Goal: Transaction & Acquisition: Purchase product/service

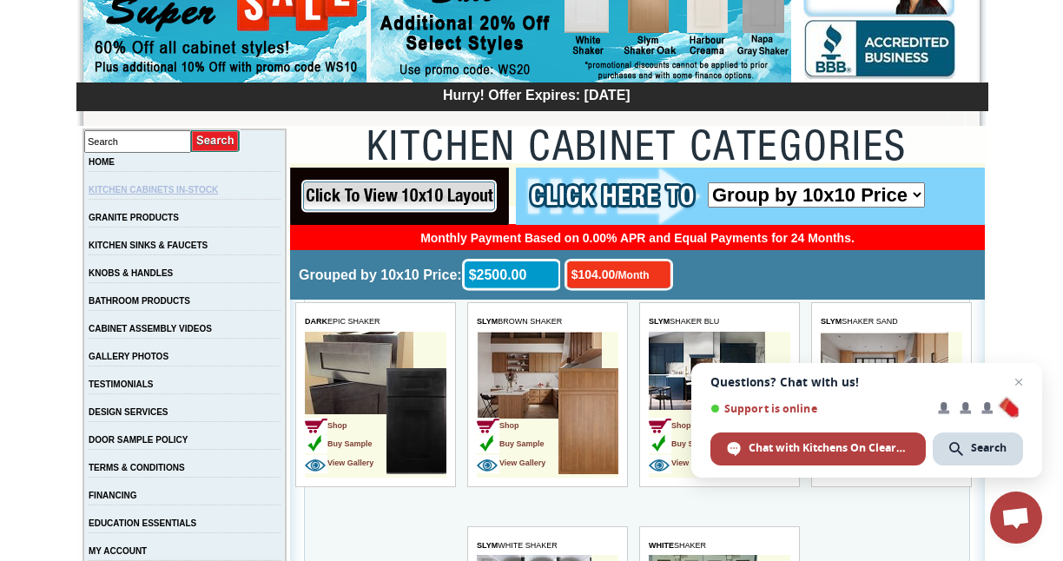
click at [178, 191] on link "KITCHEN CABINETS IN-STOCK" at bounding box center [153, 190] width 129 height 10
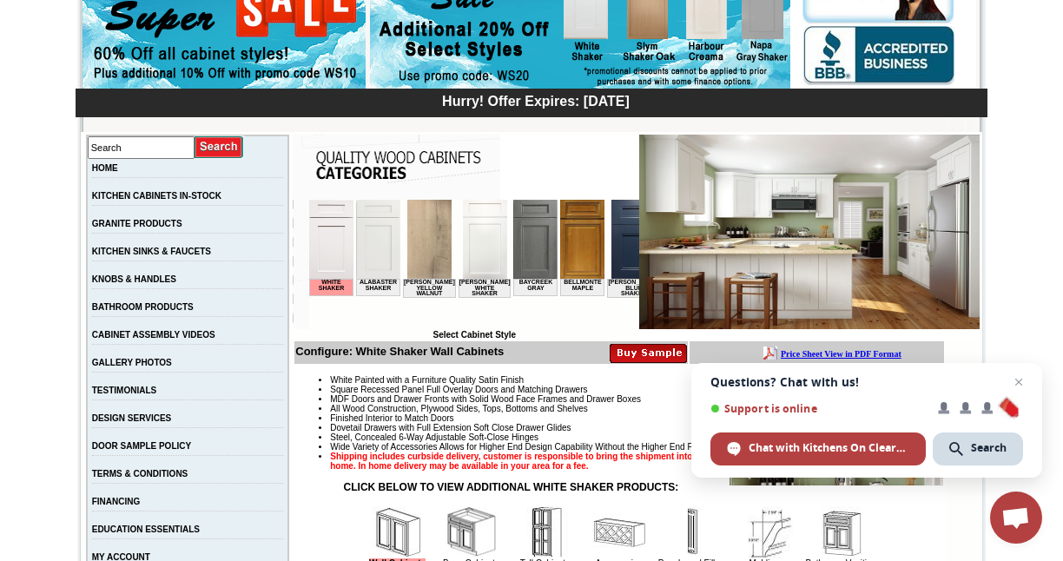
click at [563, 241] on img at bounding box center [582, 239] width 44 height 79
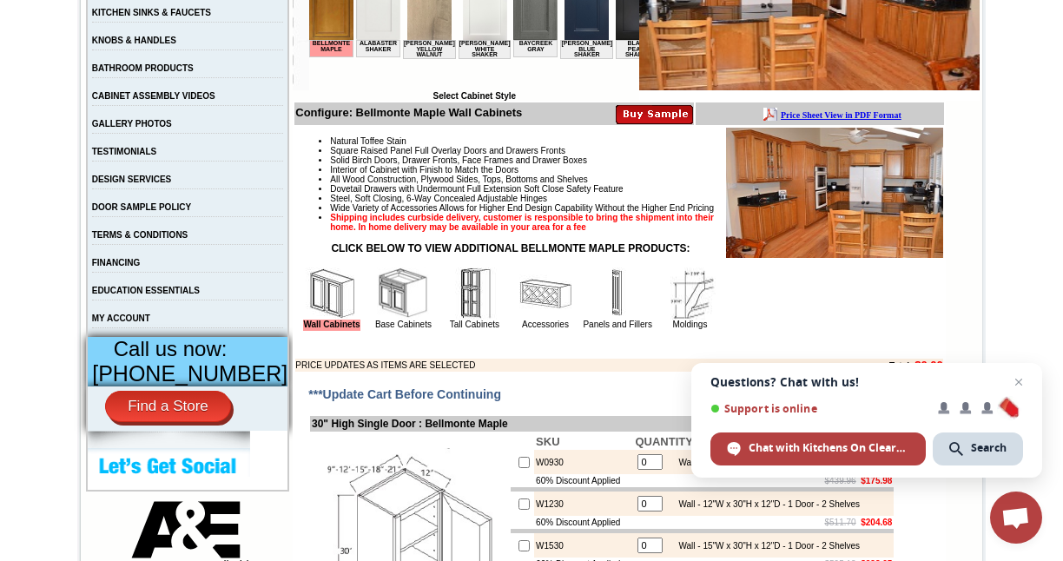
scroll to position [463, 0]
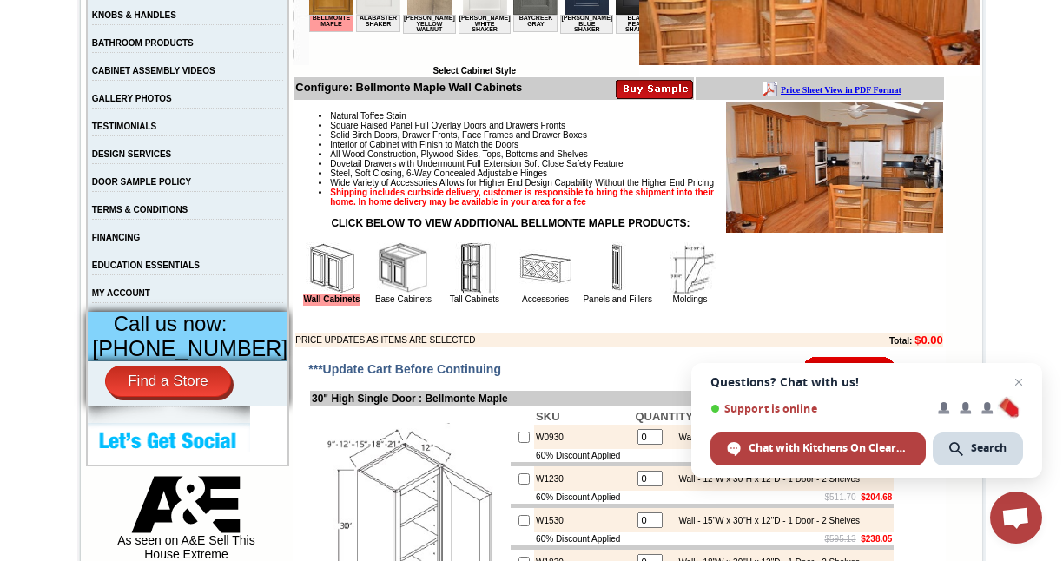
click at [358, 290] on img at bounding box center [332, 268] width 52 height 52
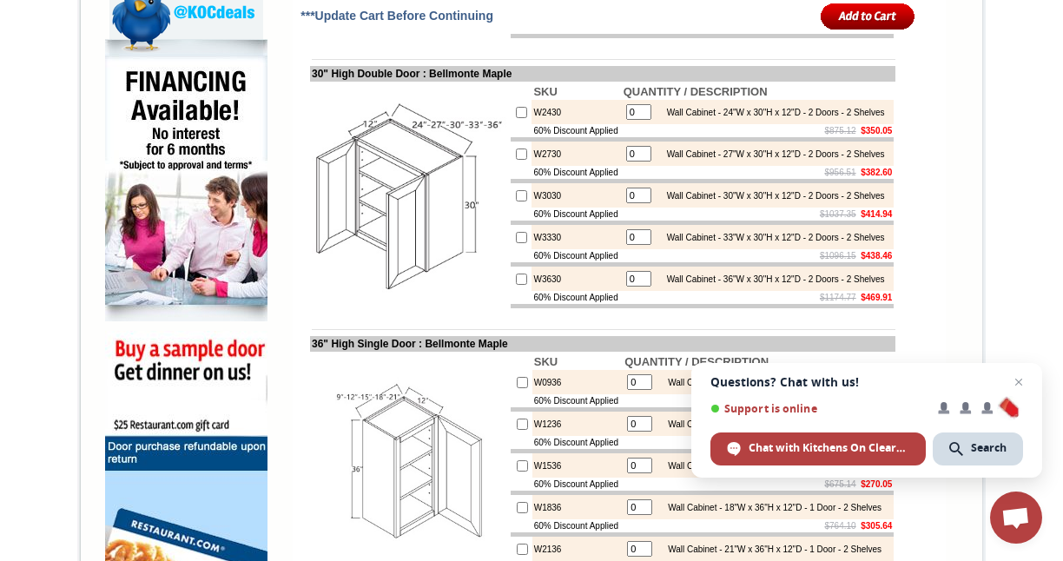
scroll to position [1060, 0]
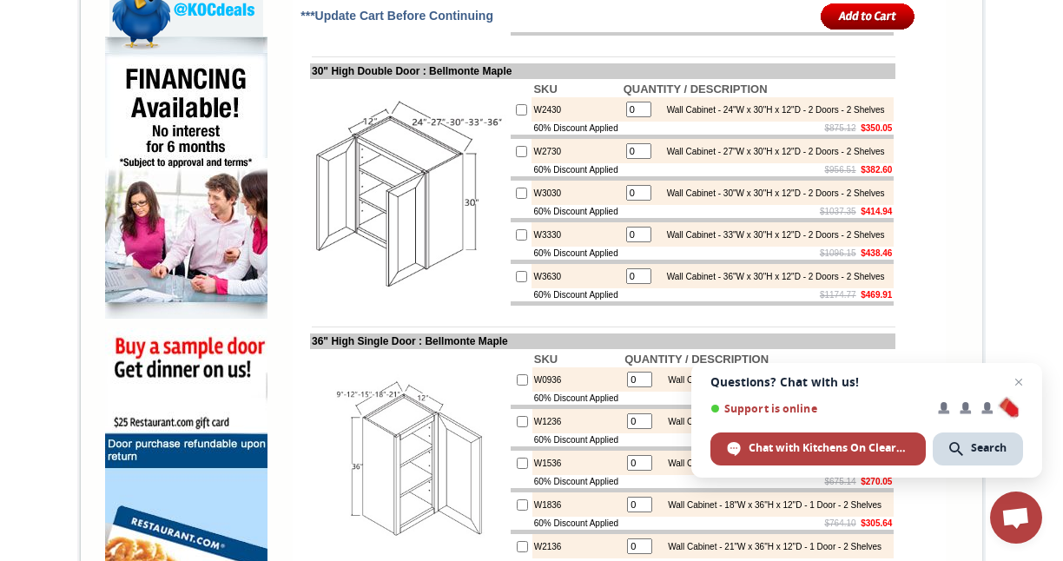
click at [516, 199] on input "checkbox" at bounding box center [521, 193] width 11 height 11
checkbox input "true"
type input "1"
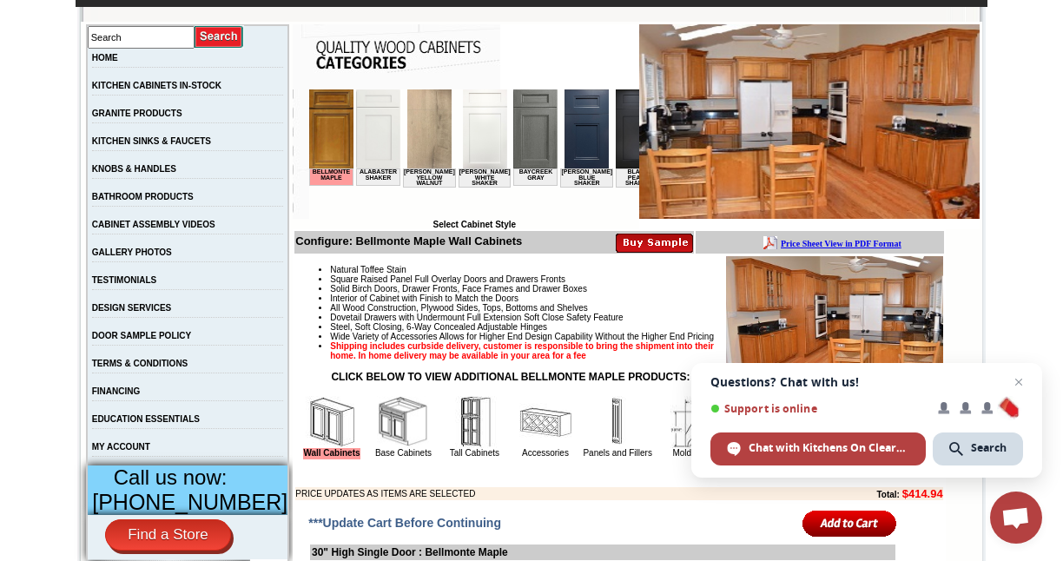
scroll to position [356, 0]
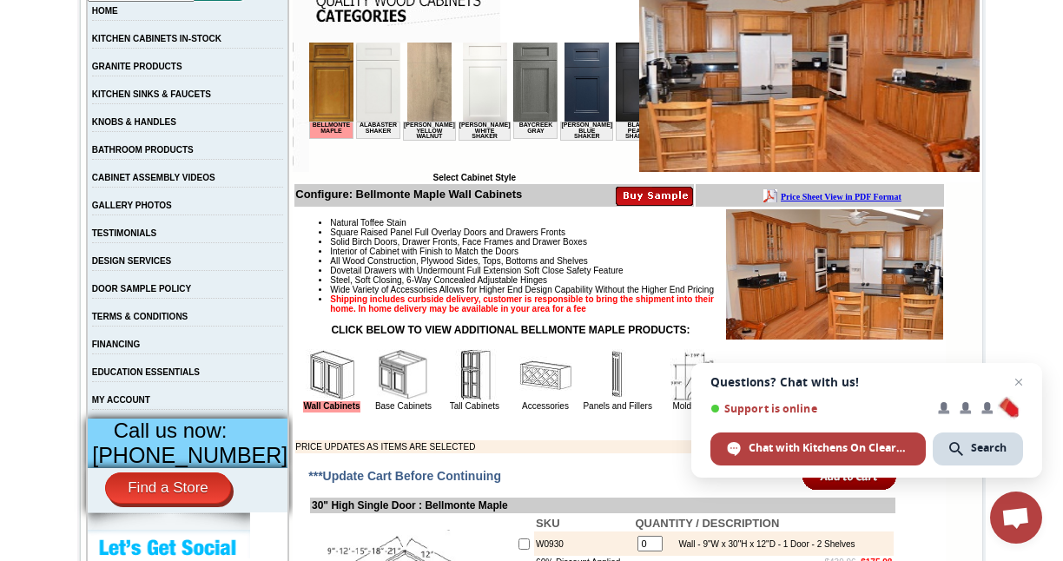
click at [337, 101] on img at bounding box center [331, 82] width 44 height 79
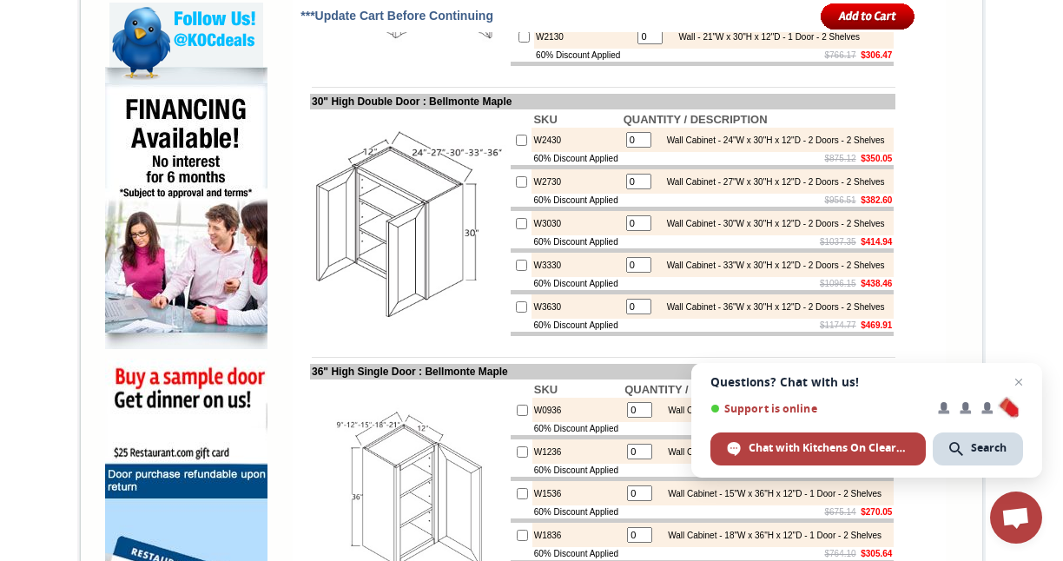
scroll to position [981, 0]
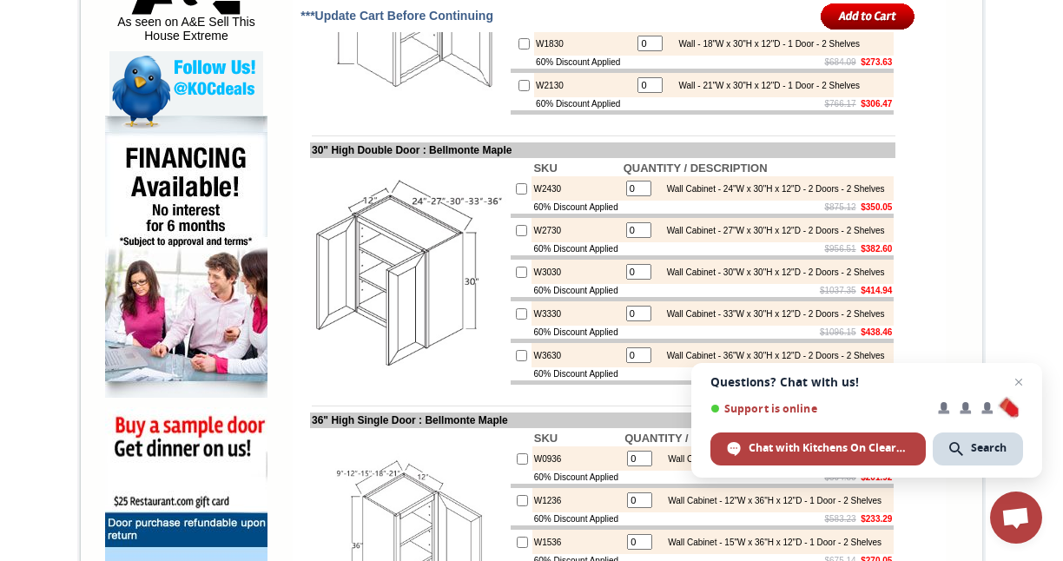
click at [516, 278] on input "checkbox" at bounding box center [521, 272] width 11 height 11
checkbox input "true"
type input "1"
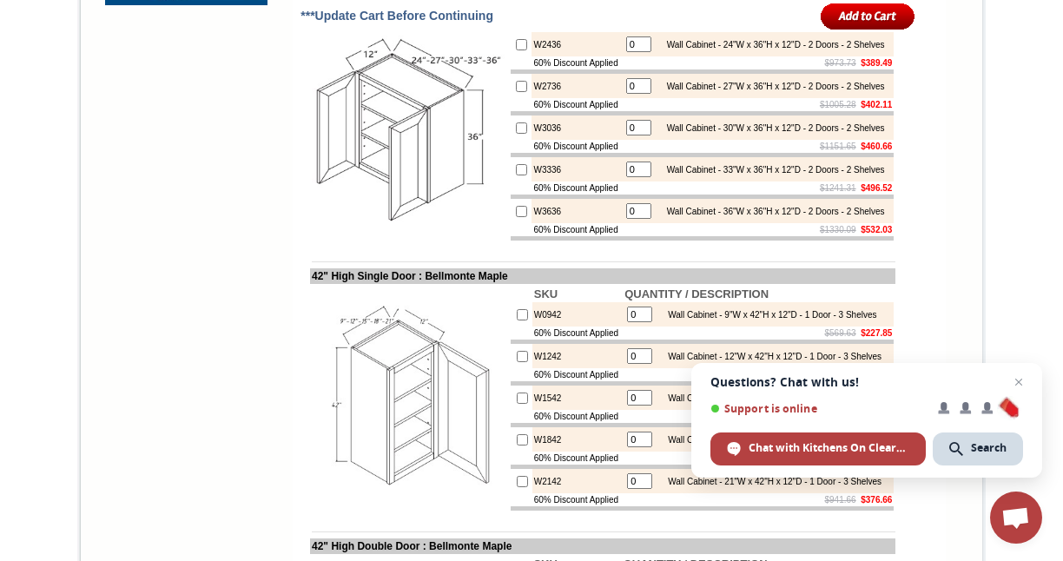
scroll to position [1669, 0]
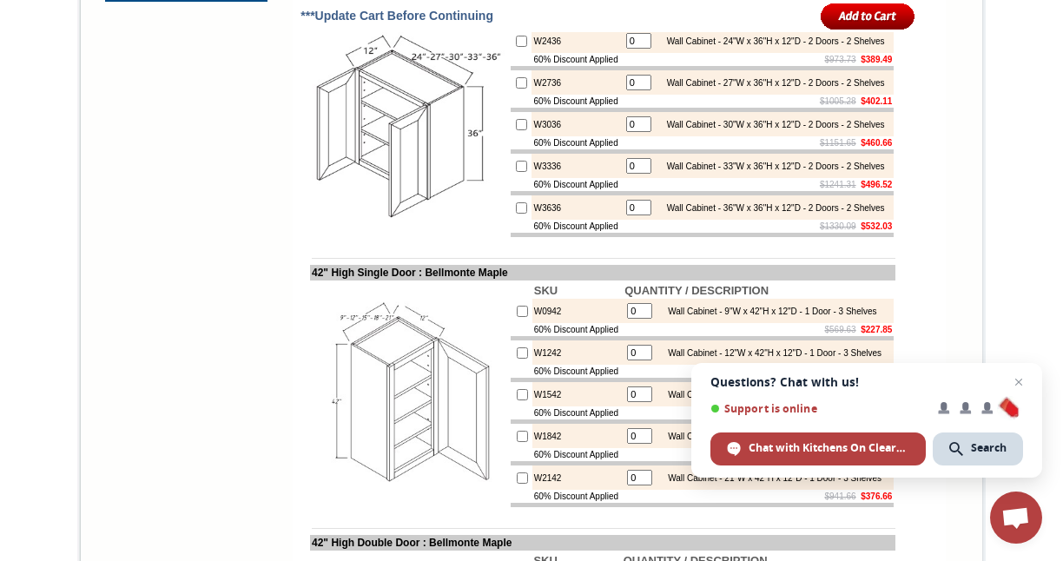
click at [858, 18] on input "image" at bounding box center [868, 16] width 95 height 29
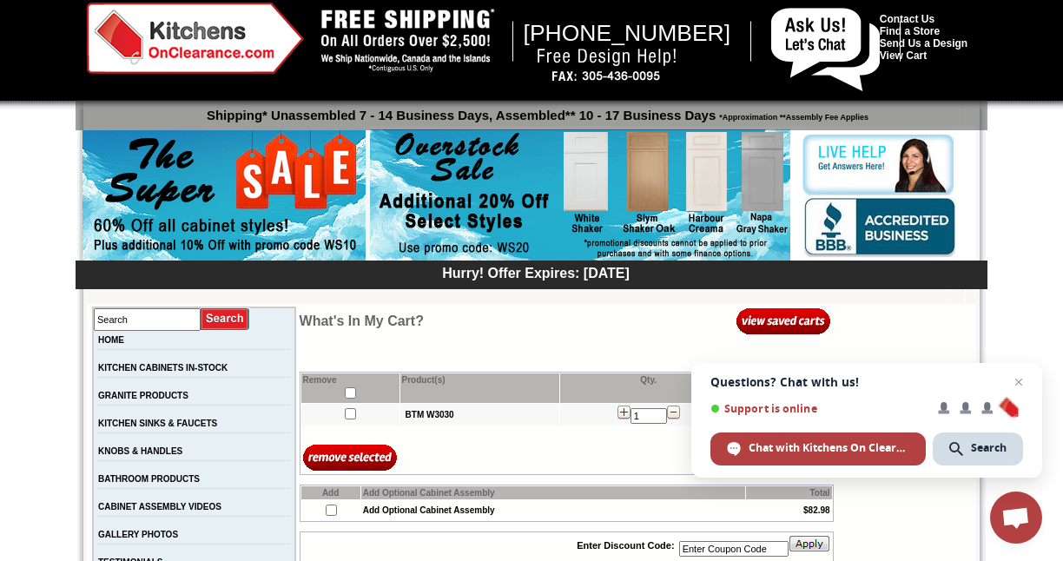
scroll to position [43, 0]
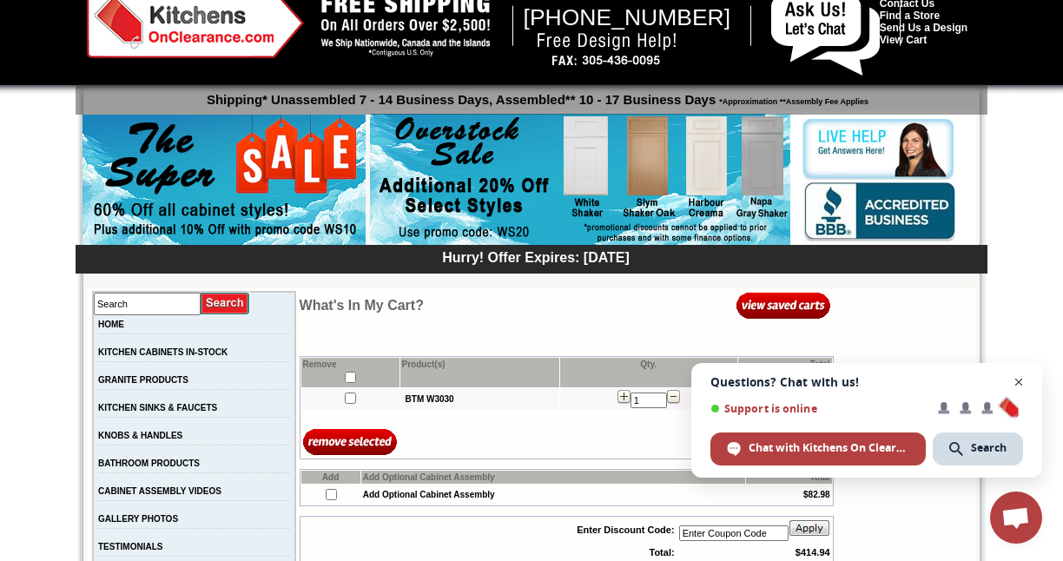
click at [1016, 381] on span "Open chat" at bounding box center [1019, 383] width 22 height 22
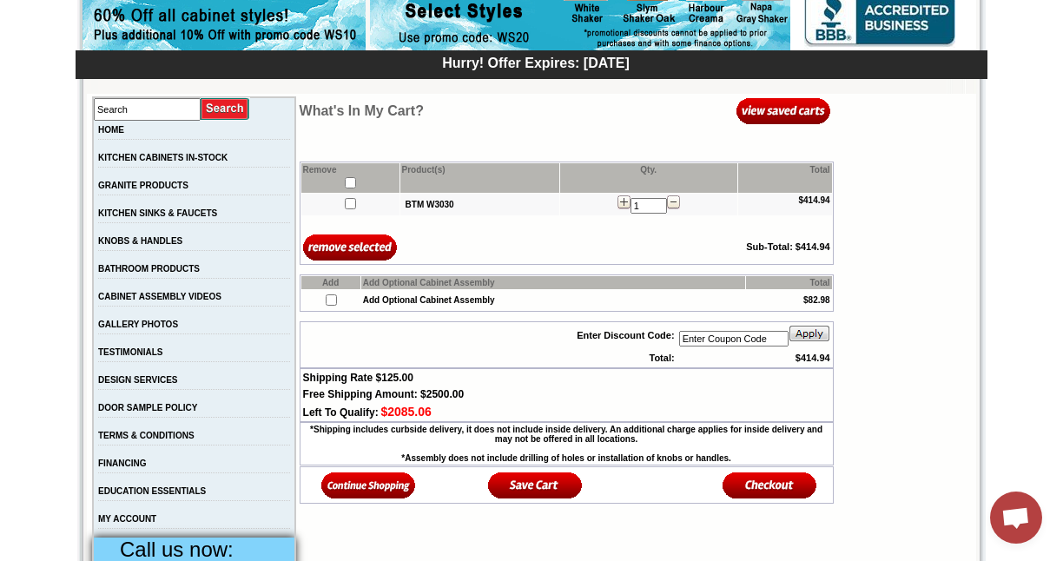
scroll to position [314, 0]
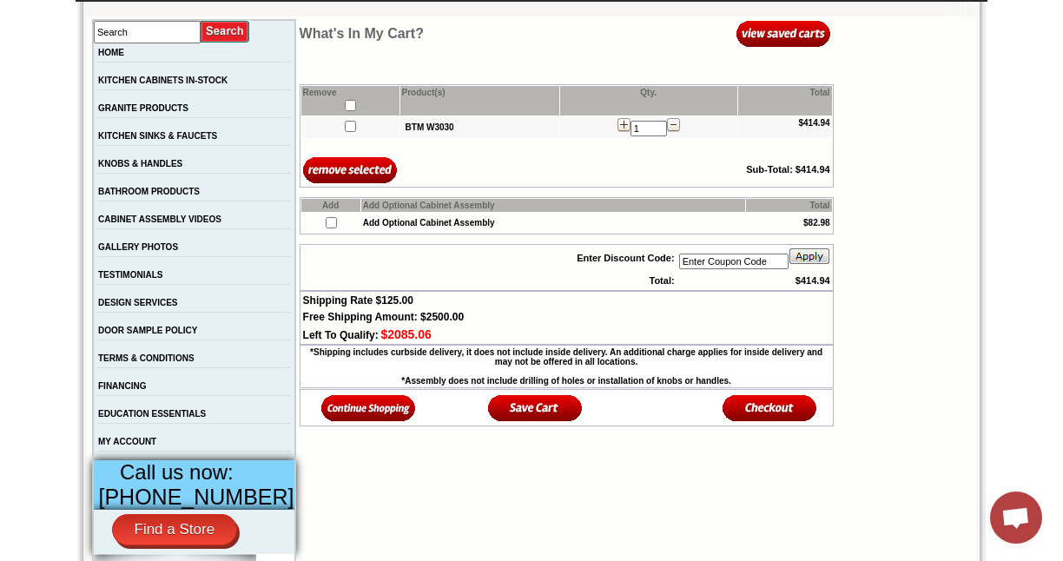
click at [769, 413] on img at bounding box center [770, 407] width 95 height 29
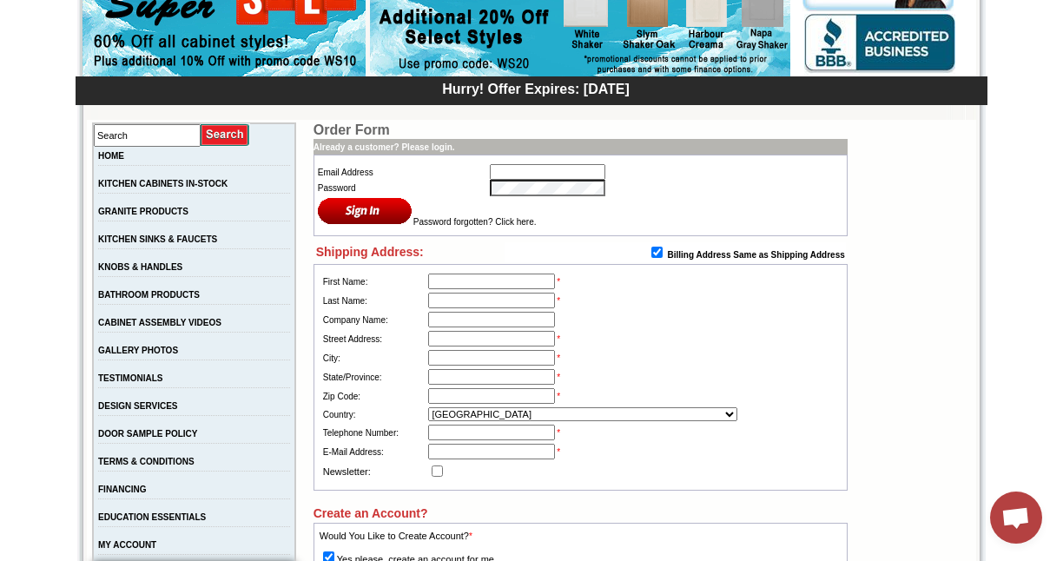
scroll to position [25, 0]
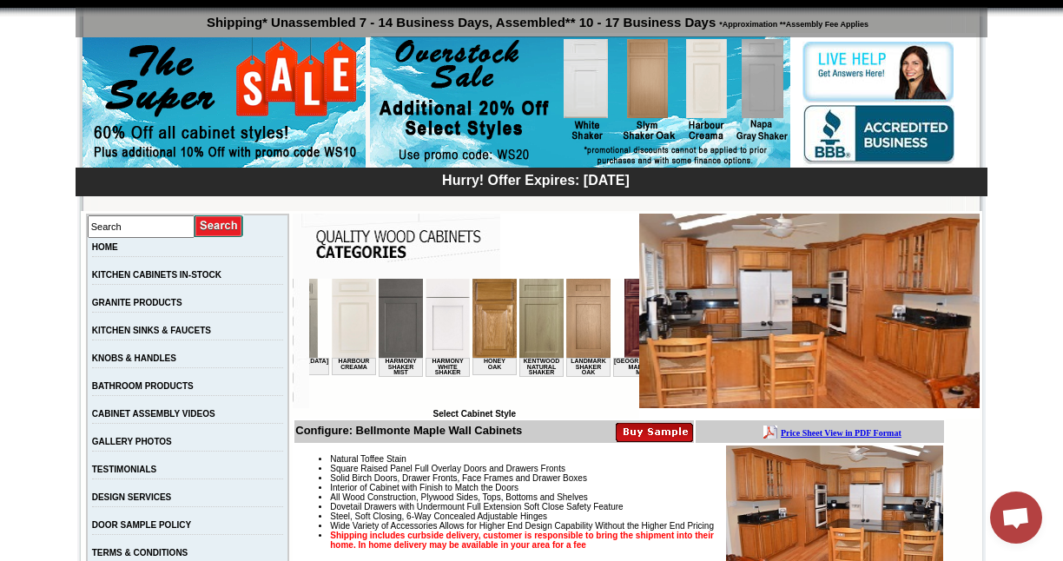
scroll to position [0, 1254]
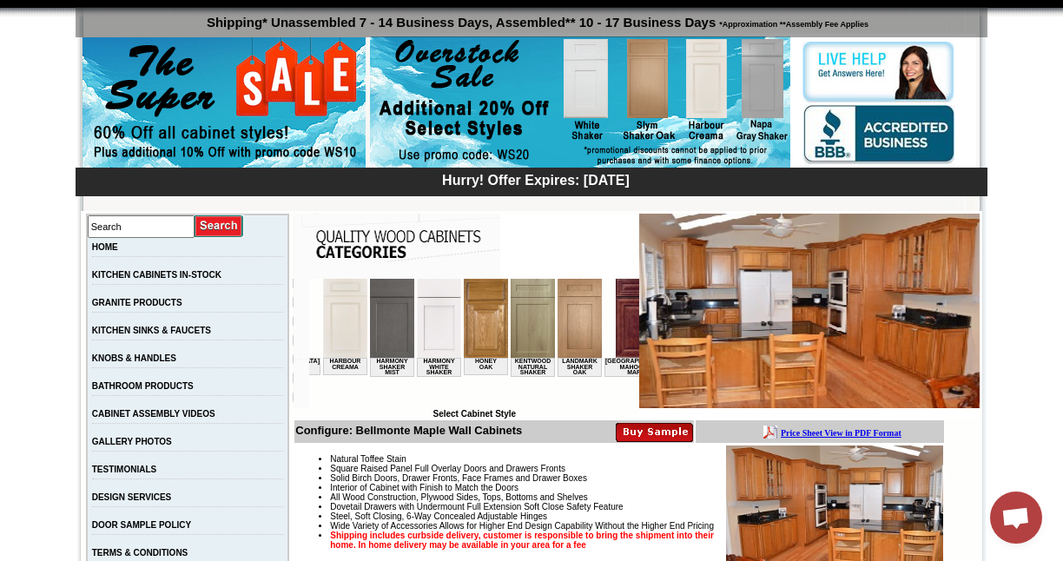
click at [464, 329] on img at bounding box center [486, 318] width 44 height 79
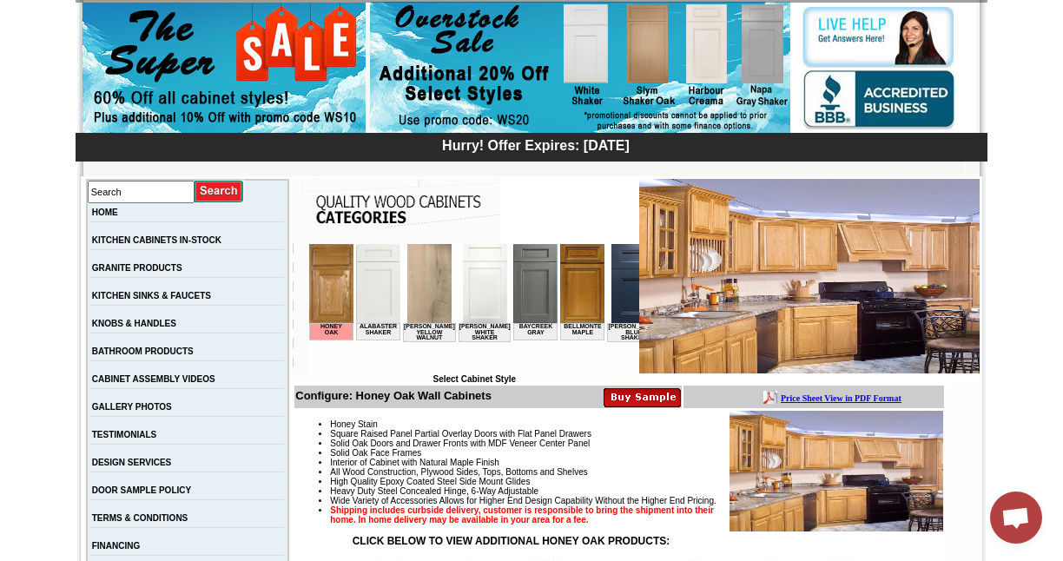
click at [335, 299] on img at bounding box center [331, 283] width 44 height 79
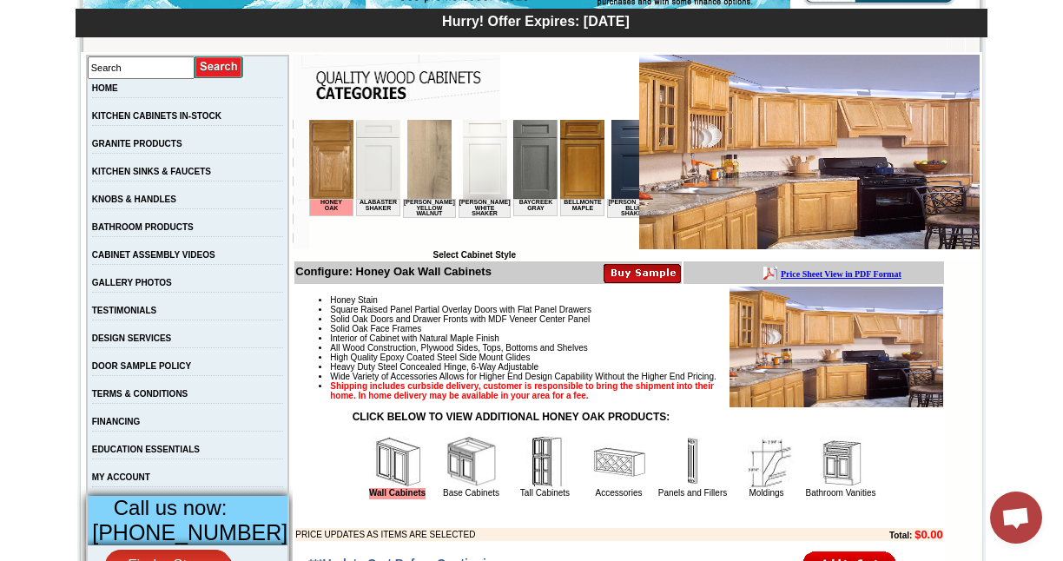
scroll to position [280, 0]
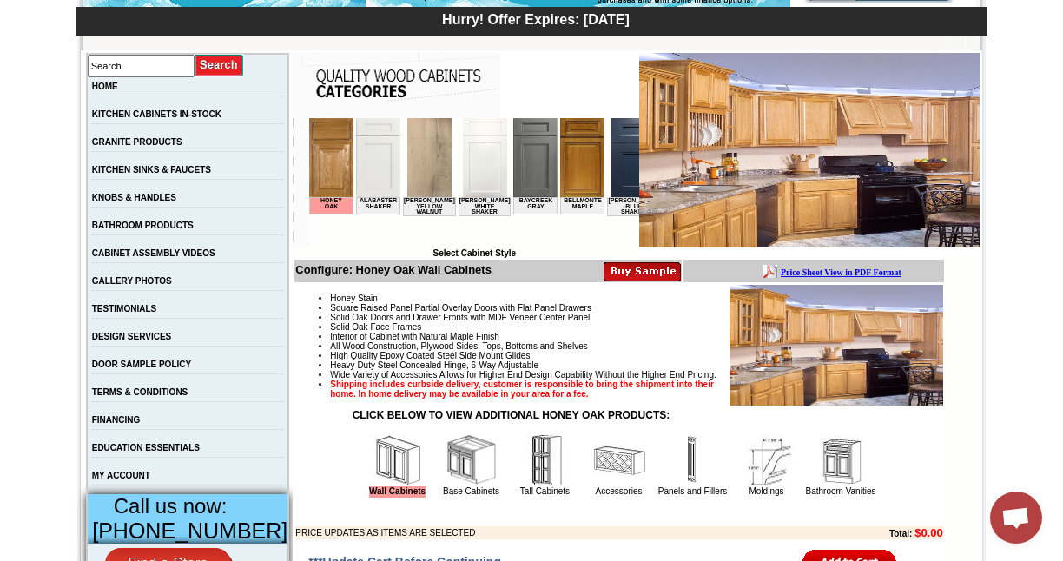
click at [769, 124] on img at bounding box center [809, 150] width 340 height 195
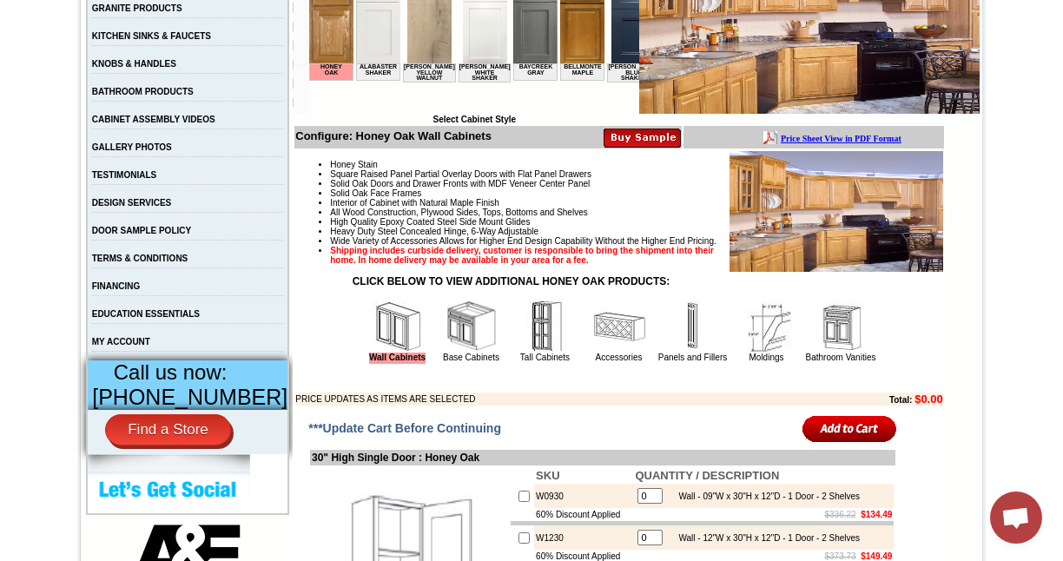
scroll to position [151, 0]
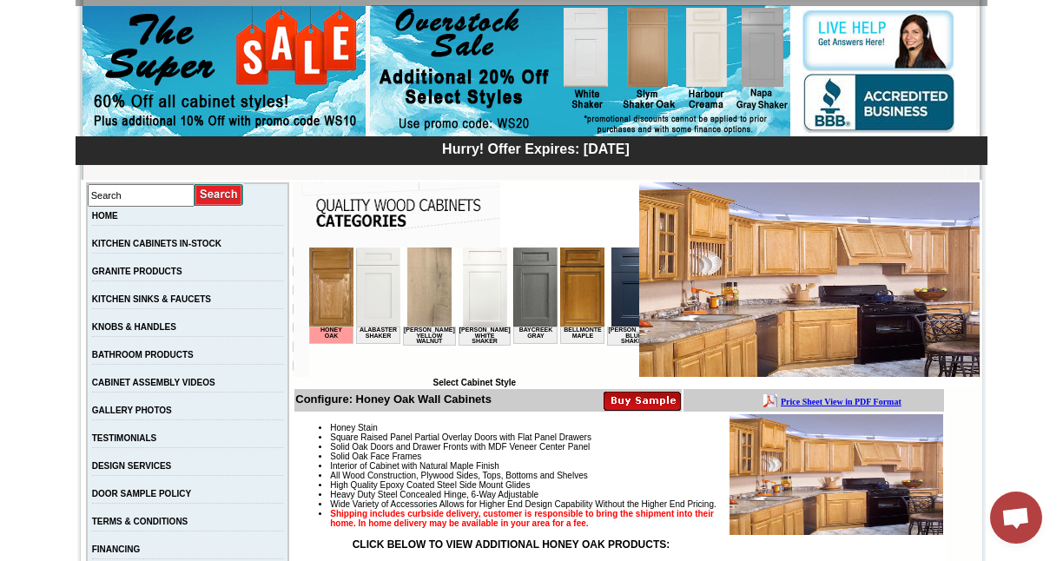
click at [565, 301] on img at bounding box center [582, 286] width 44 height 79
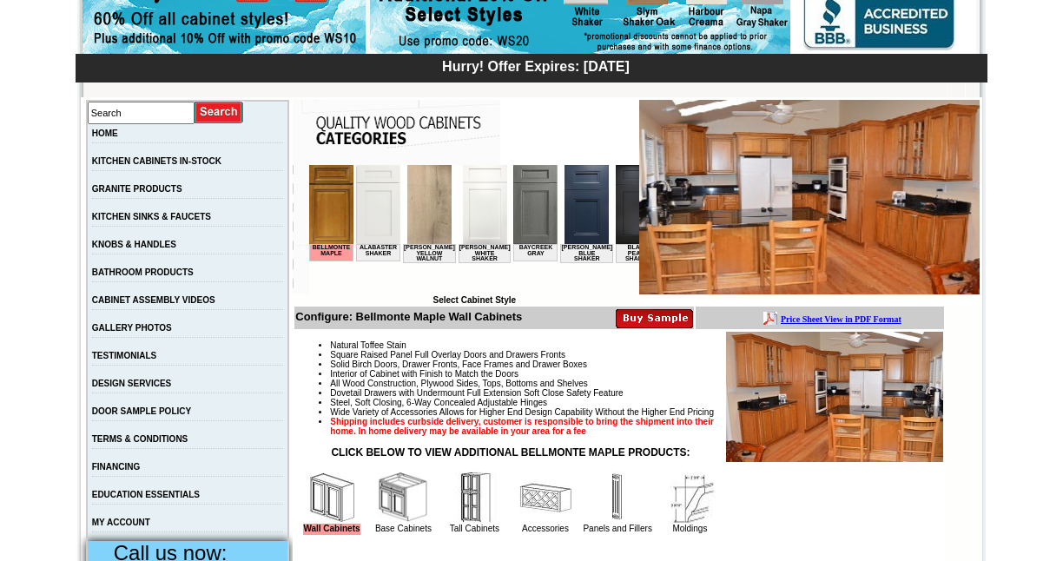
scroll to position [290, 0]
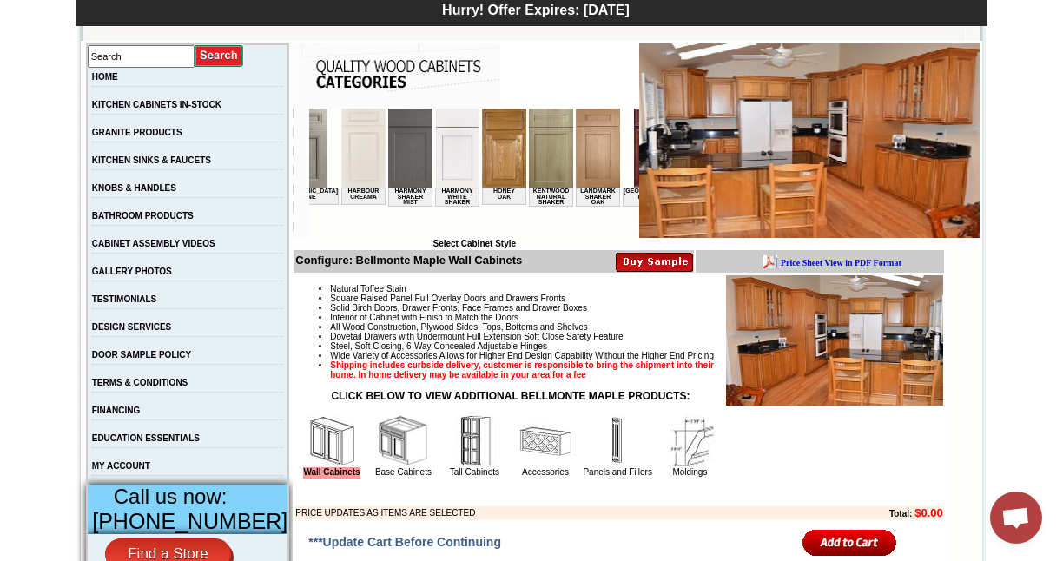
scroll to position [0, 1163]
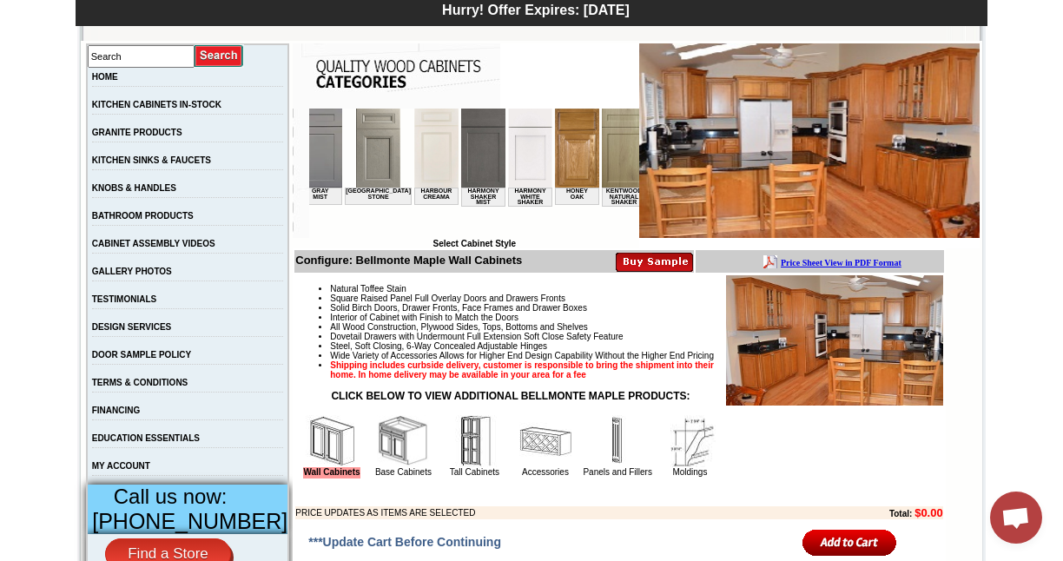
click at [555, 162] on img at bounding box center [577, 148] width 44 height 79
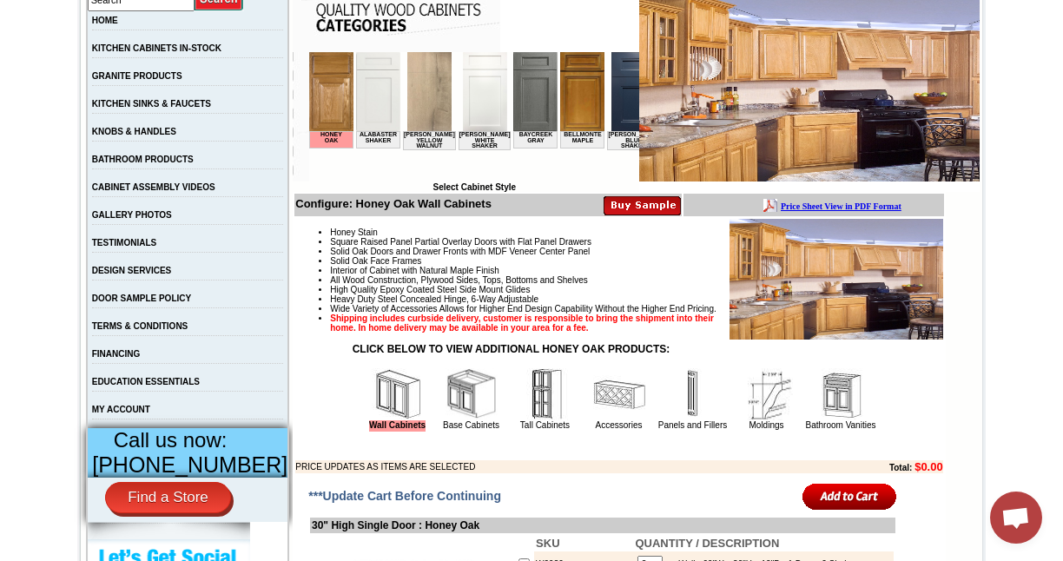
scroll to position [297, 0]
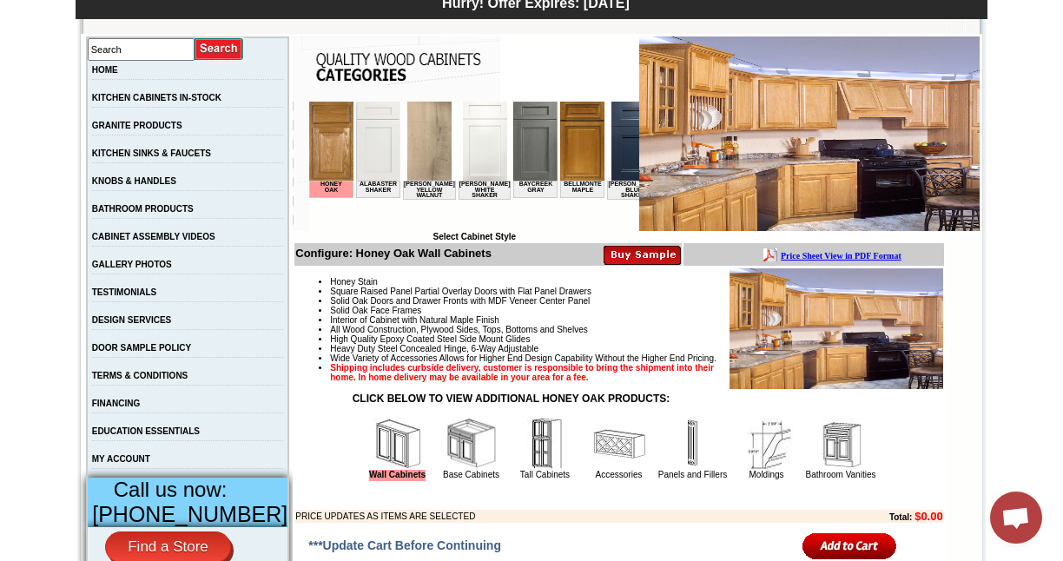
click at [327, 147] on img at bounding box center [331, 141] width 44 height 79
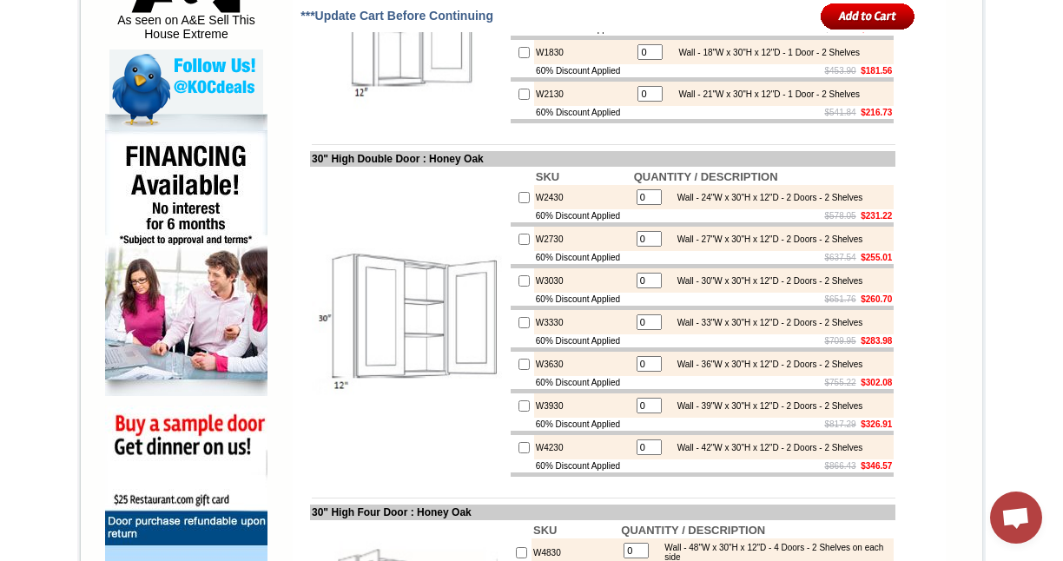
scroll to position [1041, 0]
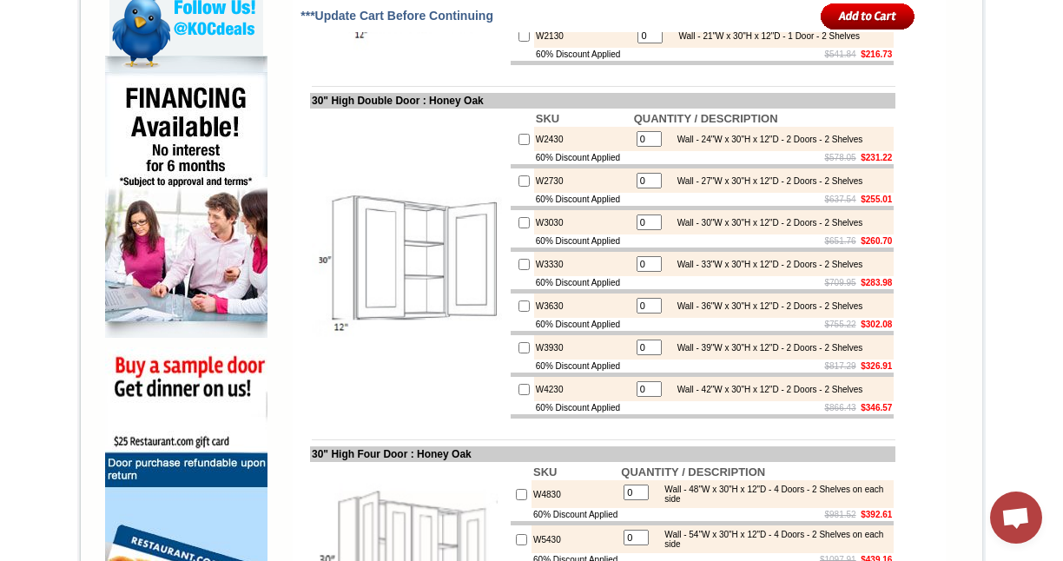
click at [518, 228] on input "checkbox" at bounding box center [523, 222] width 11 height 11
checkbox input "true"
type input "1"
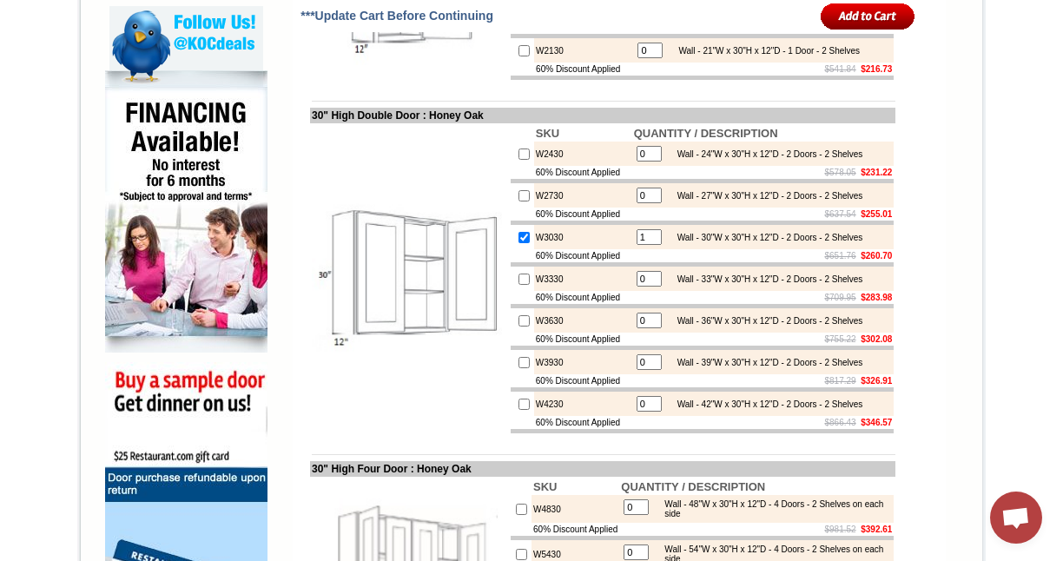
scroll to position [951, 0]
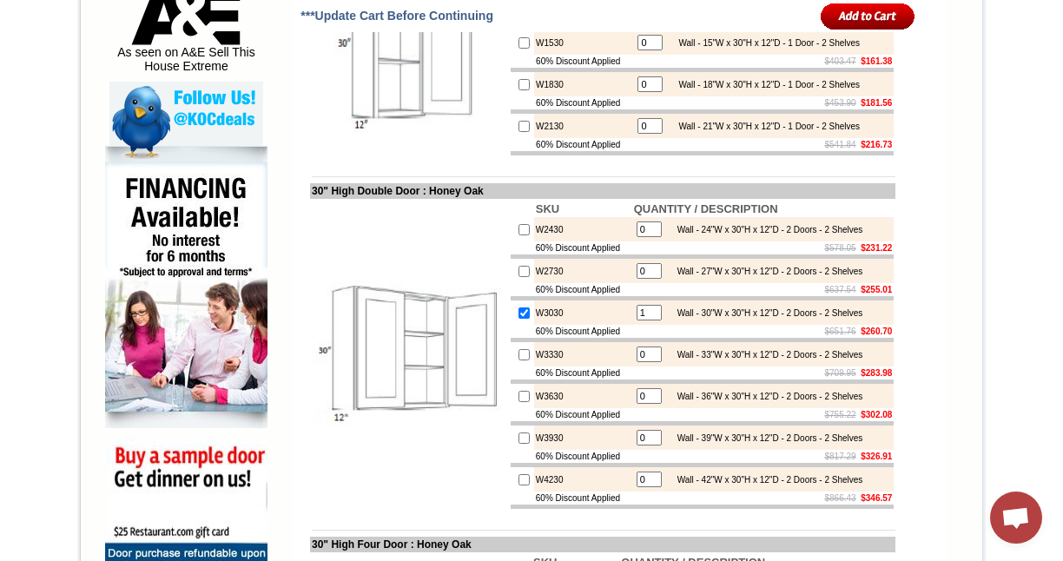
click at [848, 15] on input "image" at bounding box center [868, 16] width 95 height 29
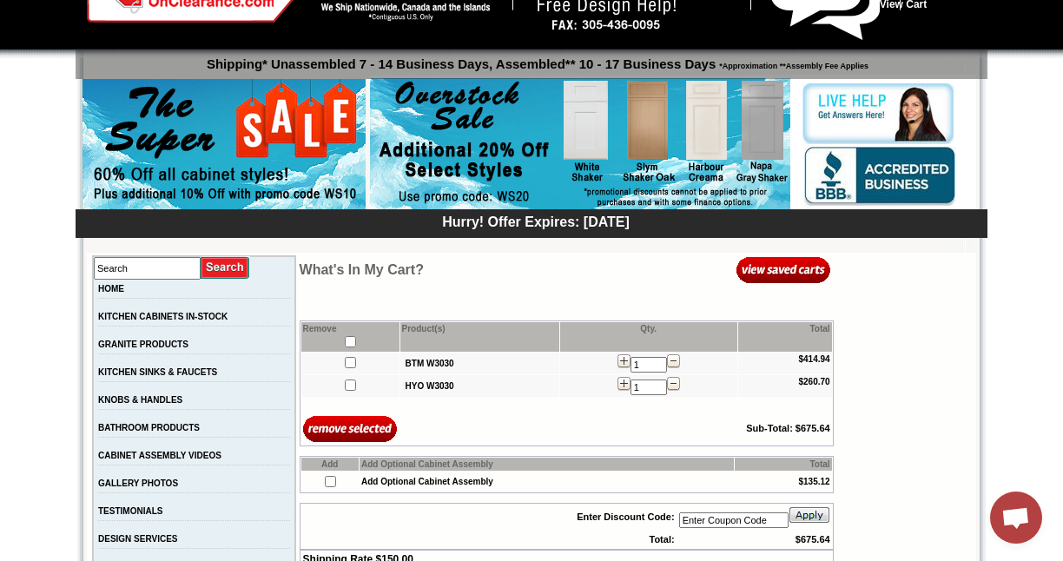
scroll to position [82, 0]
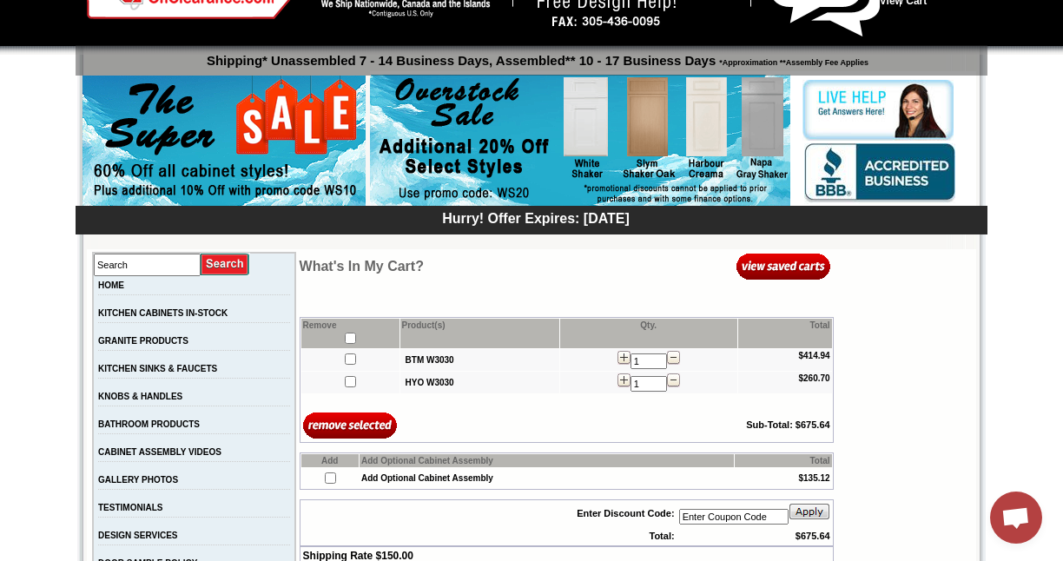
click at [345, 358] on input"] "checkbox" at bounding box center [350, 358] width 11 height 11
checkbox input"] "true"
click at [331, 422] on input "image" at bounding box center [350, 425] width 95 height 29
